Goal: Transaction & Acquisition: Purchase product/service

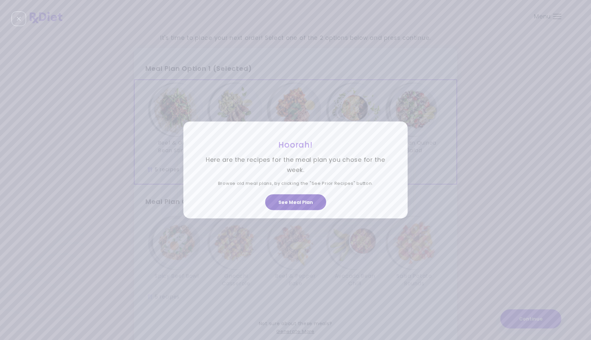
click at [295, 201] on button "See Meal Plan" at bounding box center [295, 202] width 61 height 16
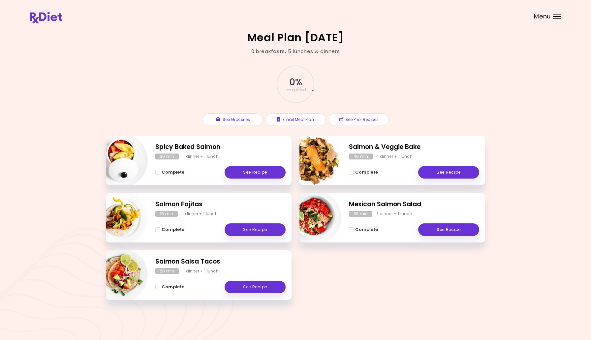
click at [548, 14] on span "Menu" at bounding box center [542, 17] width 17 height 6
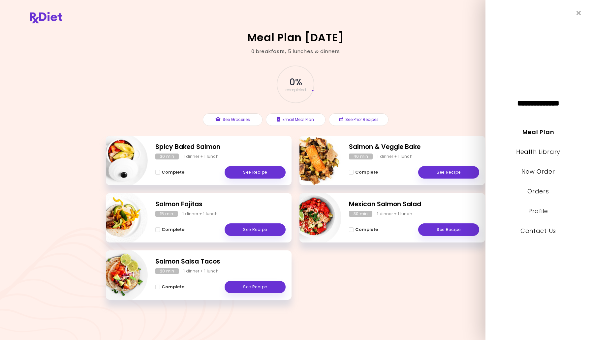
click at [540, 169] on link "New Order" at bounding box center [537, 171] width 33 height 8
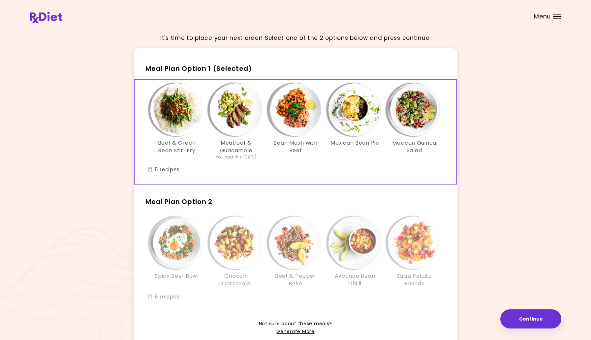
click at [298, 229] on img "Info - Beef & Pepper Bake - Meal Plan Option 2" at bounding box center [295, 243] width 53 height 53
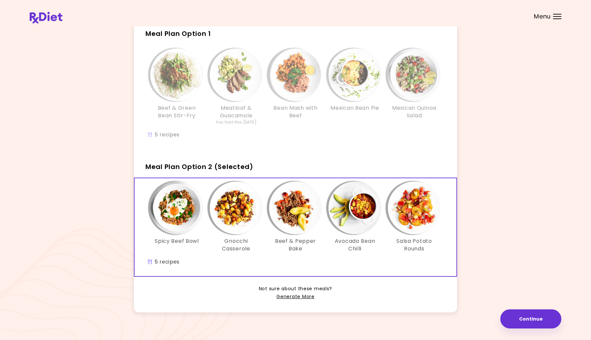
scroll to position [43, 0]
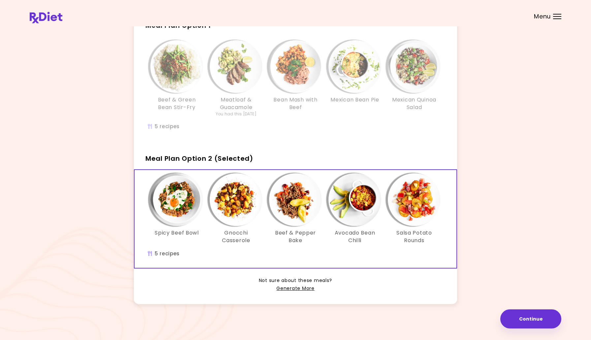
click at [414, 76] on img "Info - Mexican Quinoa Salad - Meal Plan Option 1" at bounding box center [414, 66] width 53 height 53
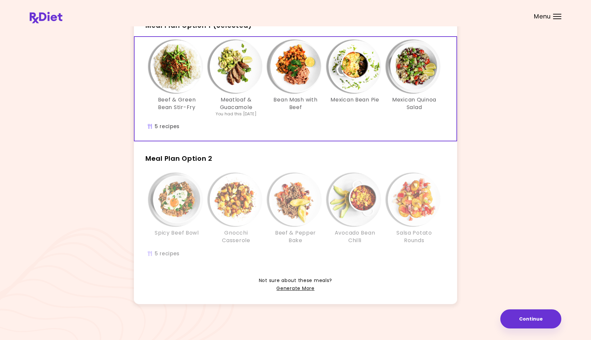
click at [177, 100] on h3 "Beef & Green Bean Stir-Fry" at bounding box center [176, 103] width 53 height 15
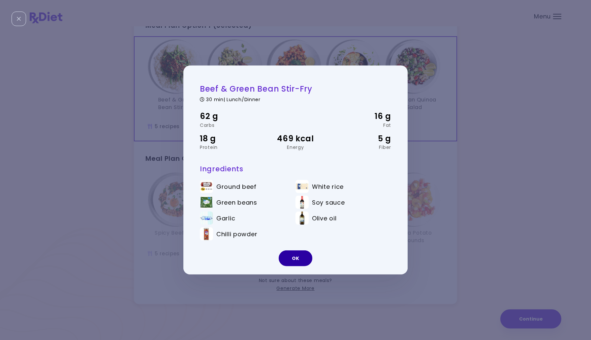
click at [292, 261] on button "OK" at bounding box center [295, 258] width 34 height 16
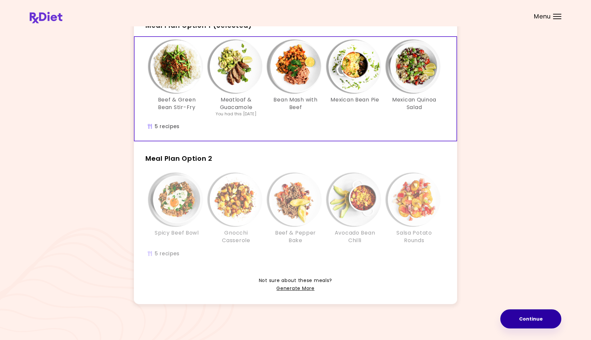
click at [540, 322] on button "Continue" at bounding box center [530, 318] width 61 height 19
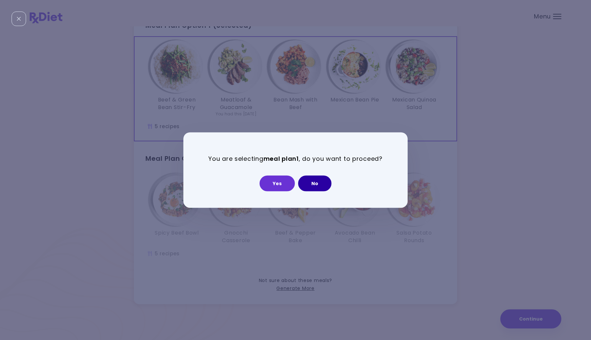
click at [322, 183] on button "No" at bounding box center [314, 183] width 33 height 16
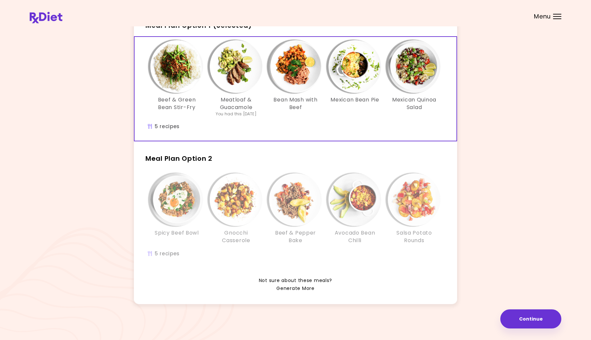
click at [290, 288] on link "Generate More" at bounding box center [295, 289] width 38 height 8
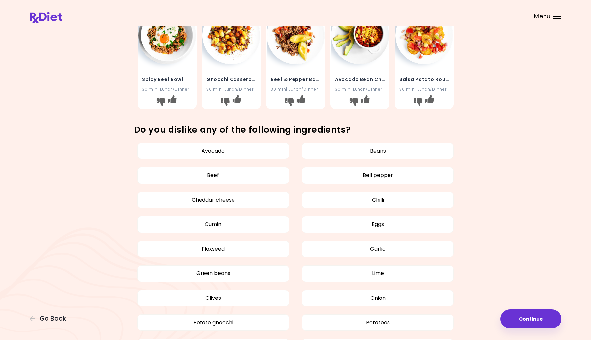
scroll to position [234, 0]
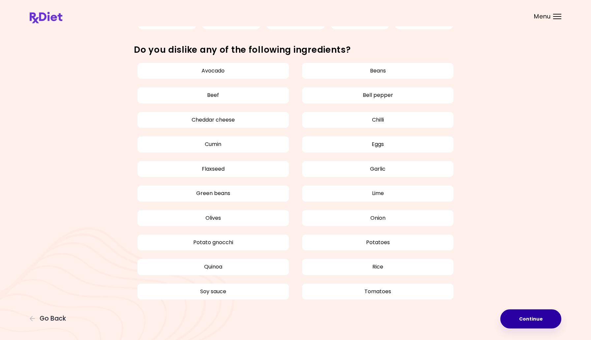
click at [528, 319] on button "Continue" at bounding box center [530, 318] width 61 height 19
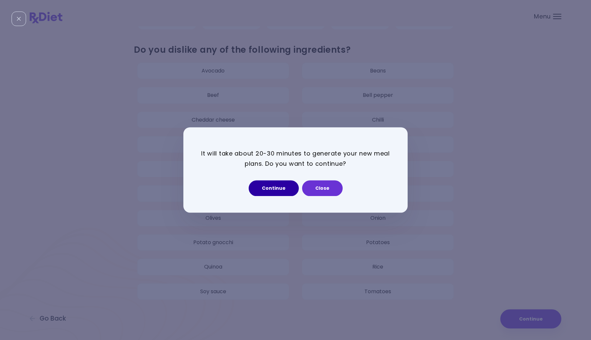
click at [264, 187] on button "Continue" at bounding box center [273, 189] width 50 height 16
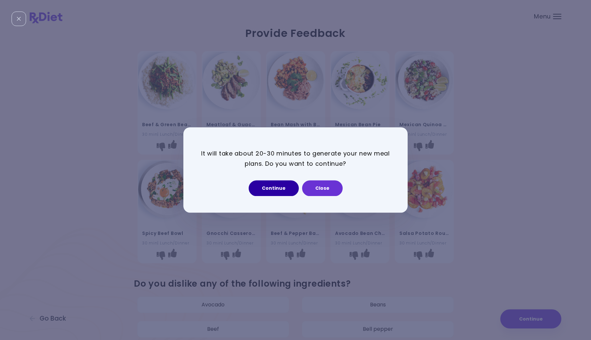
select select "*"
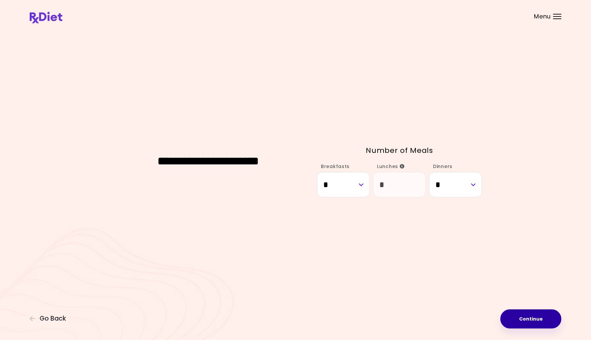
click at [526, 321] on button "Continue" at bounding box center [530, 318] width 61 height 19
